Goal: Transaction & Acquisition: Purchase product/service

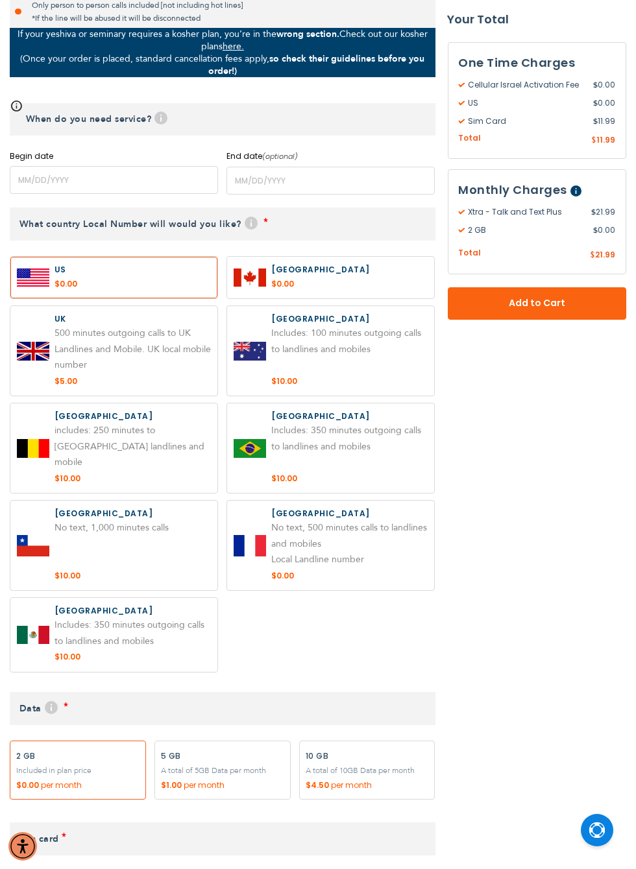
scroll to position [744, 0]
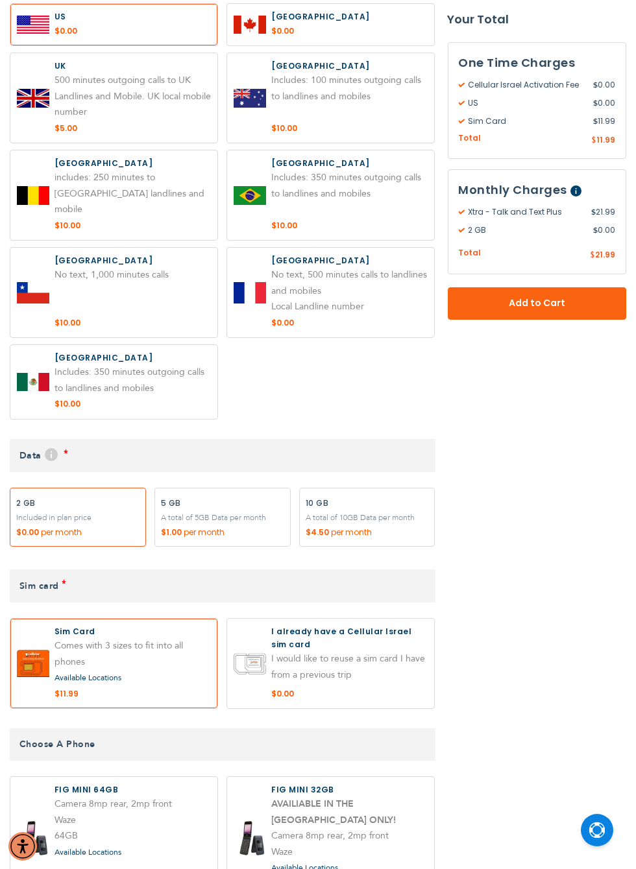
click at [390, 494] on label "Add" at bounding box center [367, 518] width 136 height 60
radio input "true"
click at [377, 637] on label at bounding box center [330, 664] width 207 height 90
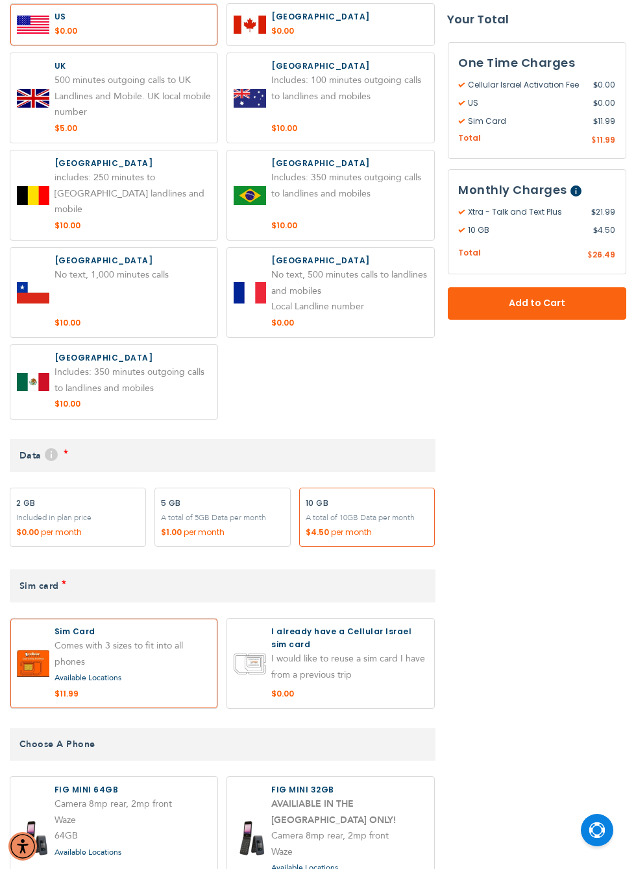
radio input "true"
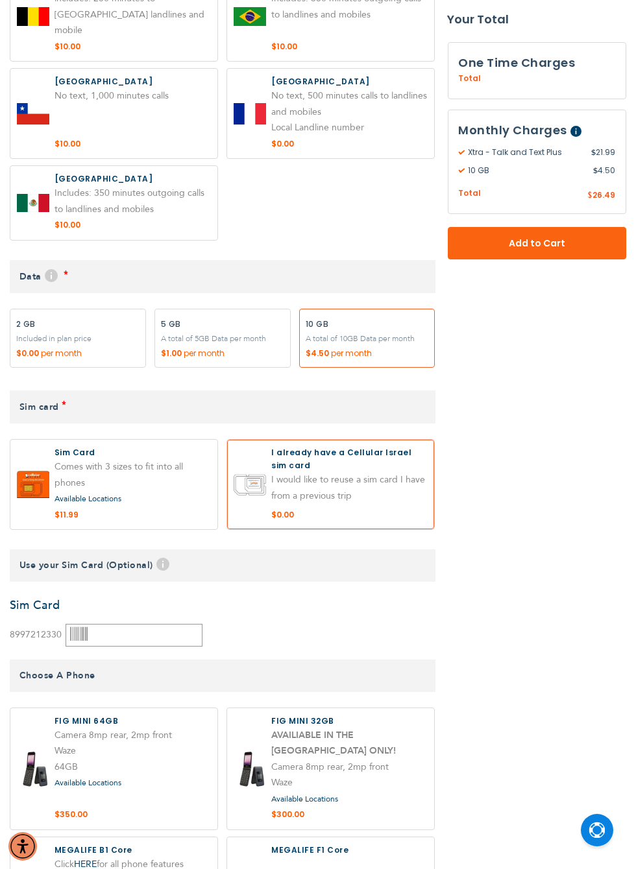
scroll to position [936, 0]
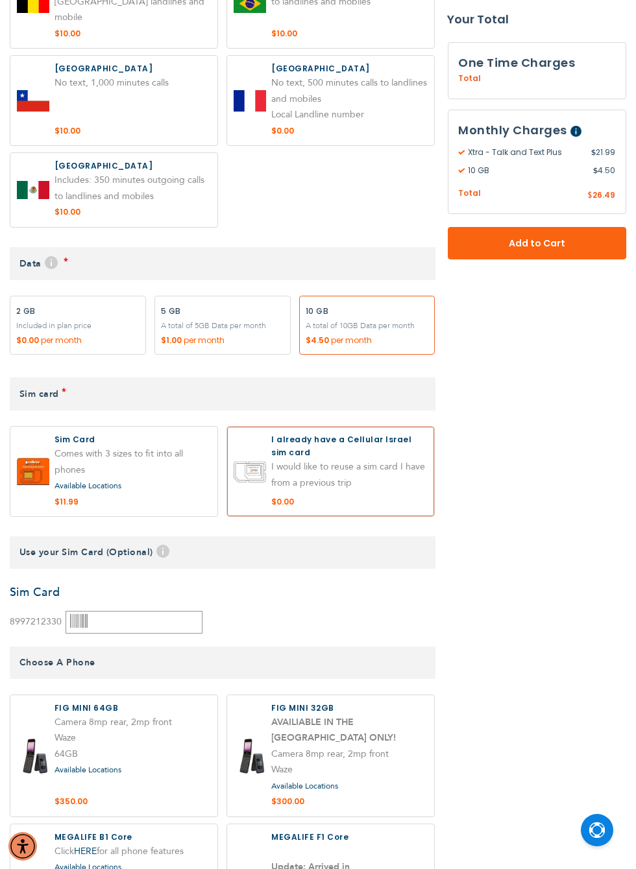
click at [167, 545] on span "Help" at bounding box center [162, 551] width 13 height 13
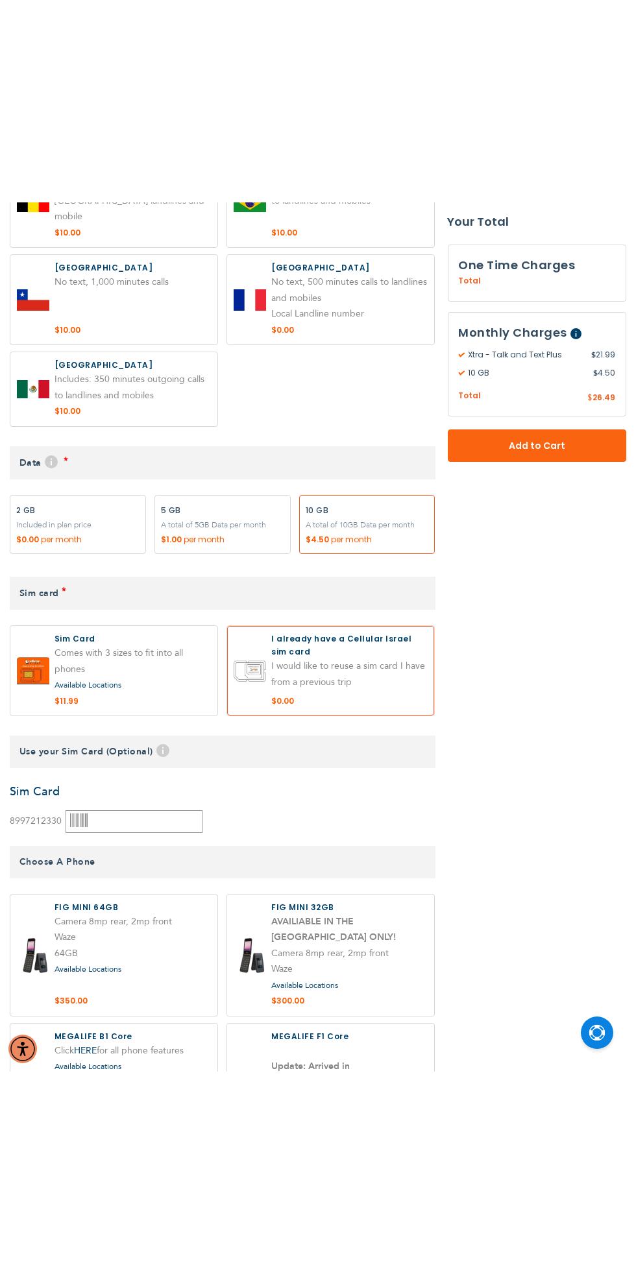
scroll to position [950, 0]
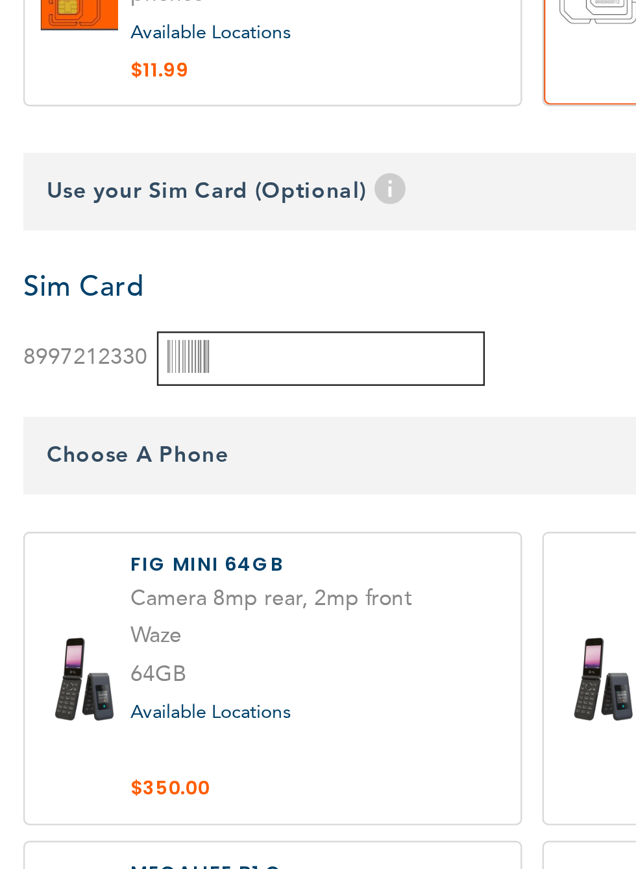
click at [153, 597] on input "text" at bounding box center [134, 608] width 137 height 23
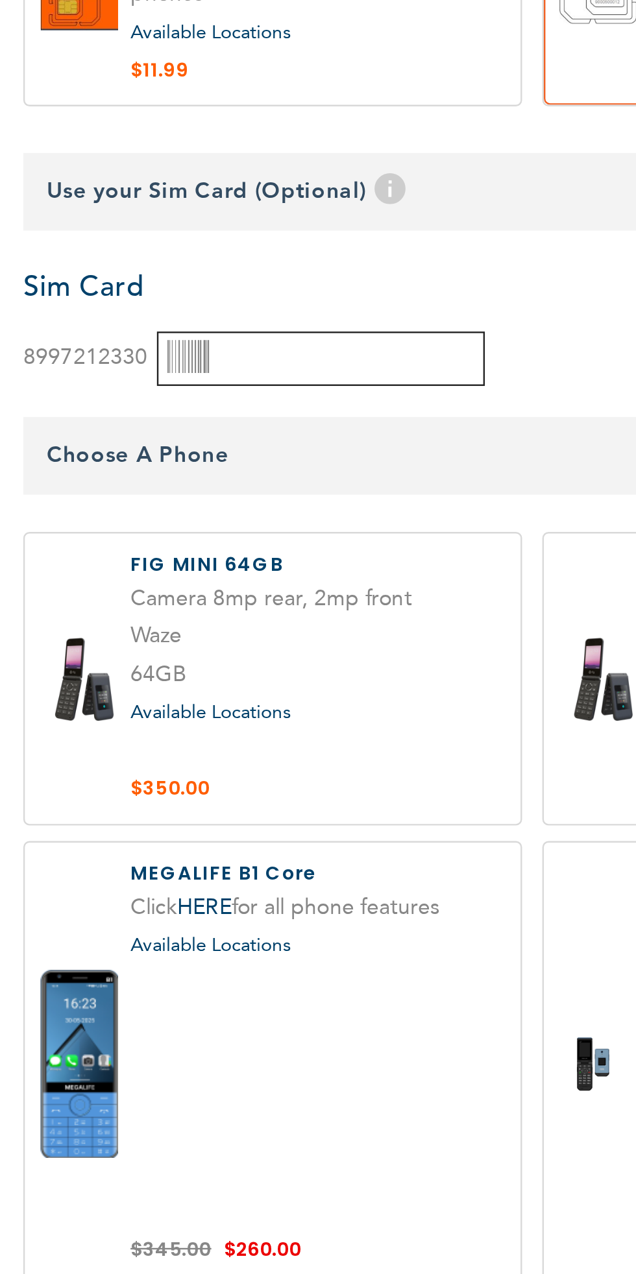
click at [162, 597] on input "text" at bounding box center [134, 608] width 137 height 23
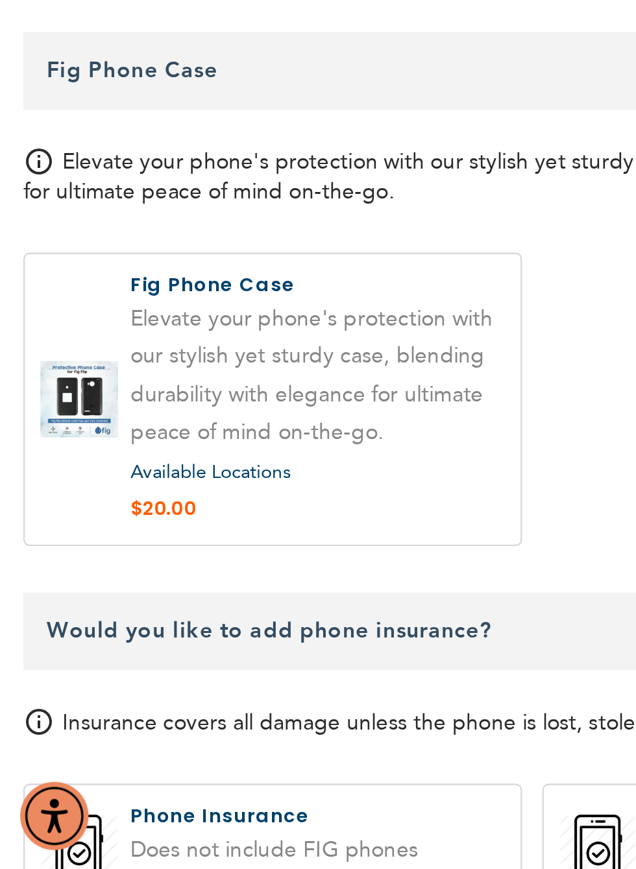
scroll to position [1449, 0]
